Goal: Information Seeking & Learning: Learn about a topic

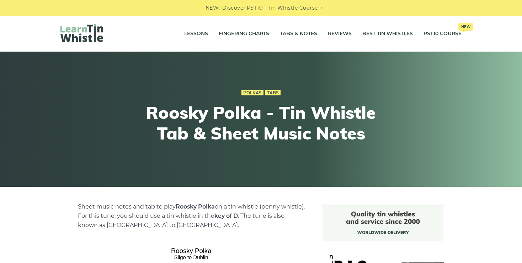
scroll to position [210, 0]
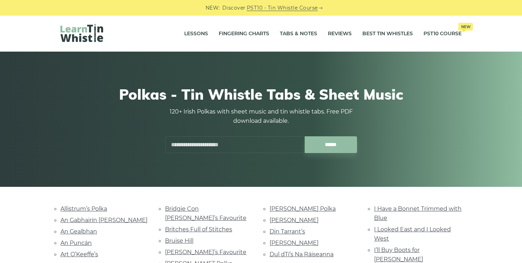
scroll to position [311, 0]
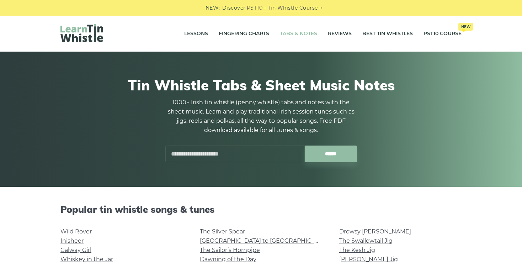
scroll to position [452, 0]
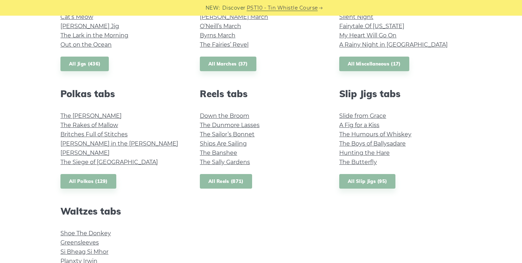
click at [223, 179] on link "All Reels (871)" at bounding box center [226, 181] width 52 height 15
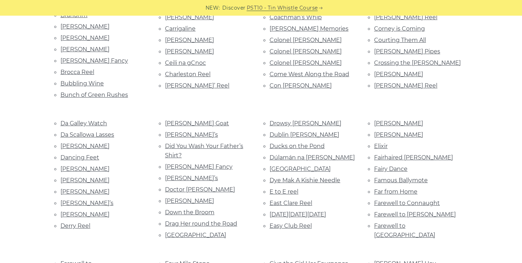
scroll to position [380, 0]
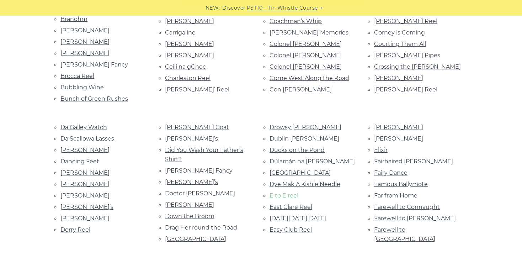
click at [281, 192] on link "E to E reel" at bounding box center [283, 195] width 29 height 7
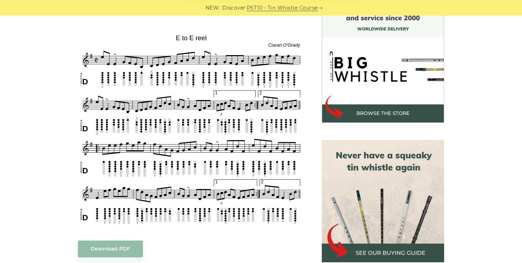
scroll to position [202, 0]
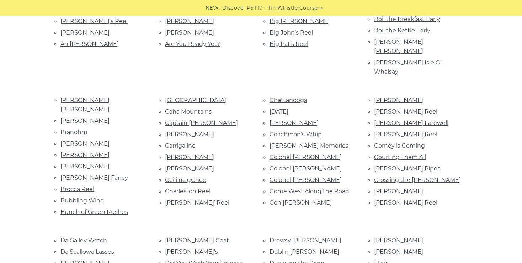
scroll to position [271, 0]
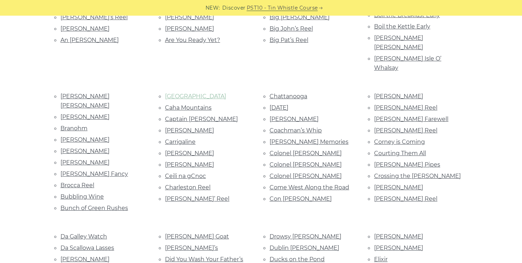
click at [183, 93] on link "[GEOGRAPHIC_DATA]" at bounding box center [195, 96] width 61 height 7
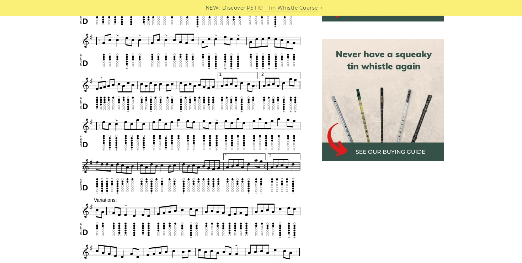
scroll to position [303, 0]
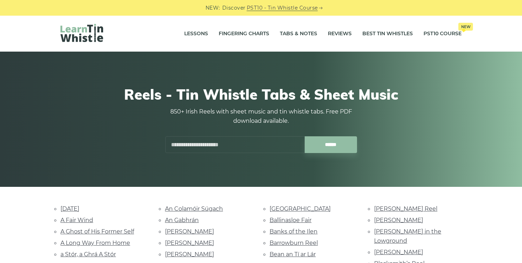
scroll to position [271, 0]
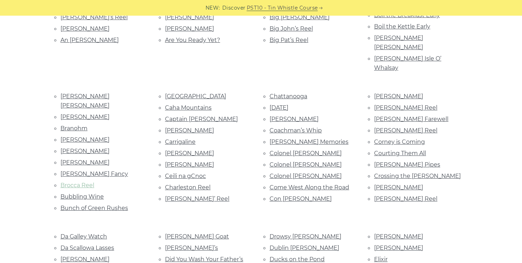
click at [79, 182] on link "Brocca Reel" at bounding box center [77, 185] width 34 height 7
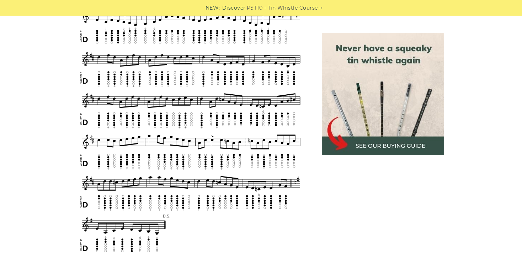
scroll to position [374, 0]
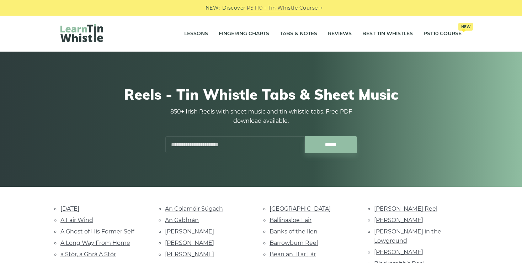
scroll to position [271, 0]
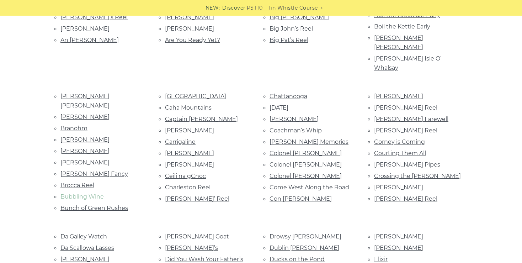
click at [89, 193] on link "Bubbling Wine" at bounding box center [81, 196] width 43 height 7
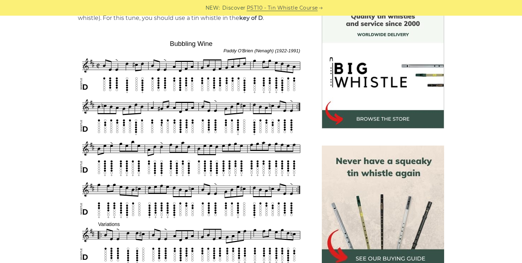
scroll to position [199, 0]
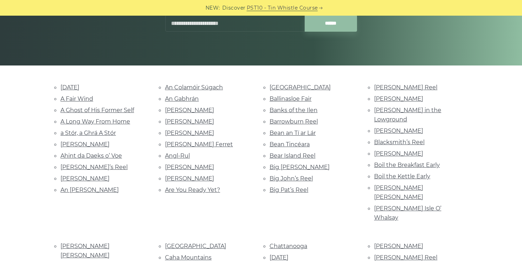
scroll to position [117, 0]
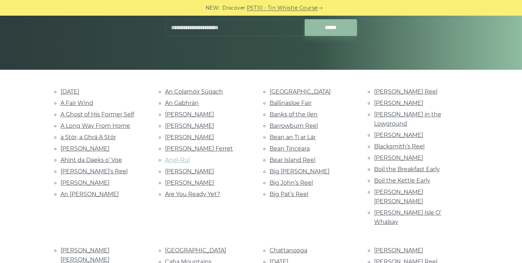
click at [179, 158] on link "Angl-Rul" at bounding box center [177, 159] width 25 height 7
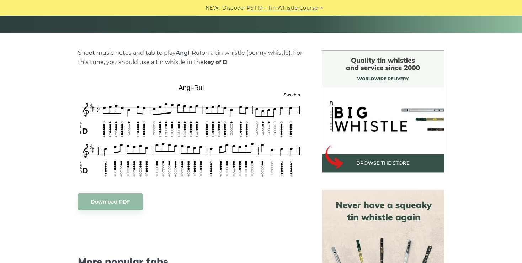
scroll to position [150, 0]
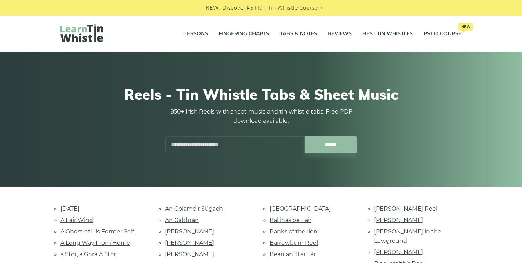
scroll to position [117, 0]
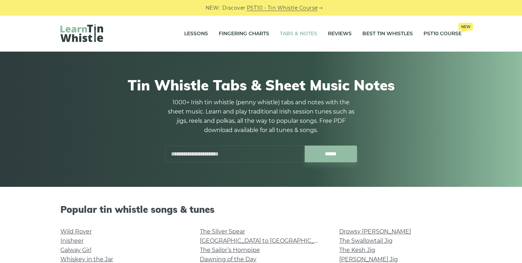
scroll to position [452, 0]
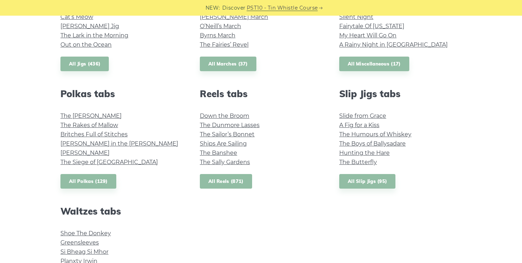
click at [232, 184] on link "All Reels (871)" at bounding box center [226, 181] width 52 height 15
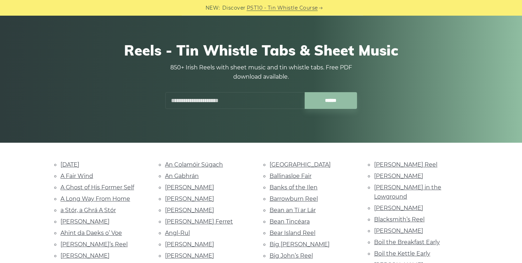
scroll to position [36, 0]
